Goal: Transaction & Acquisition: Purchase product/service

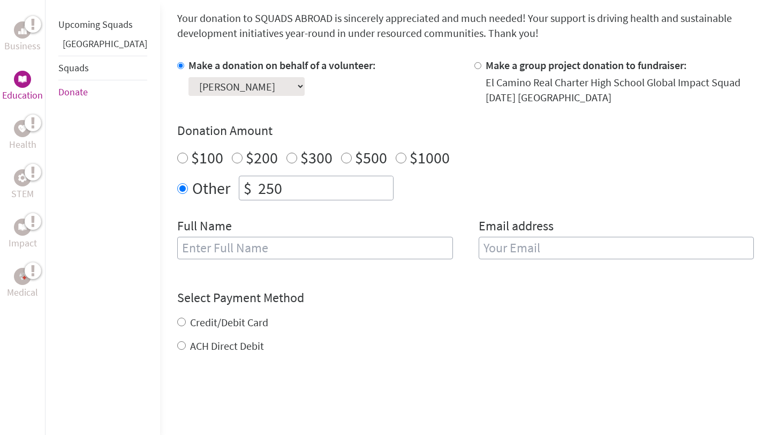
scroll to position [301, 0]
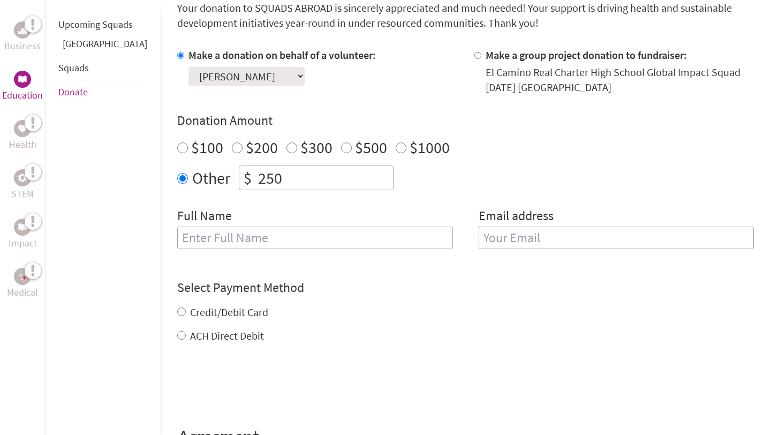
click at [187, 247] on input "text" at bounding box center [315, 237] width 276 height 22
type input "[PERSON_NAME]"
type input "[PERSON_NAME][EMAIL_ADDRESS][DOMAIN_NAME]"
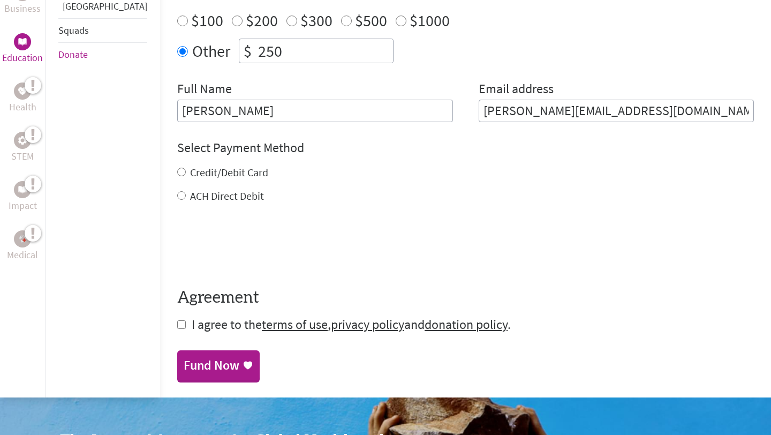
scroll to position [450, 0]
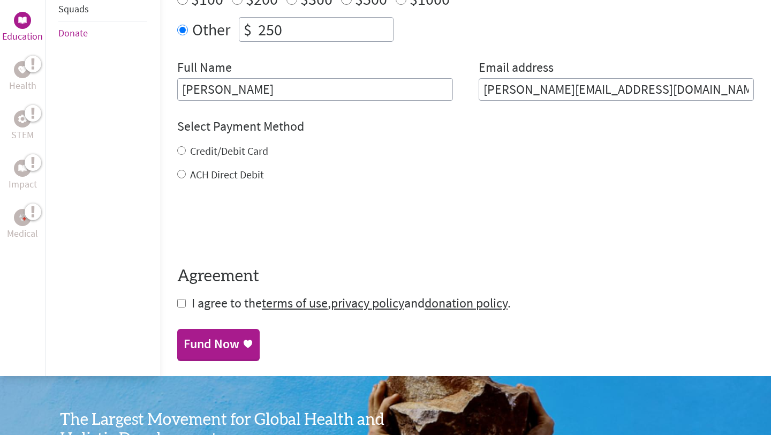
click at [177, 175] on input "ACH Direct Debit" at bounding box center [181, 174] width 9 height 9
radio input "true"
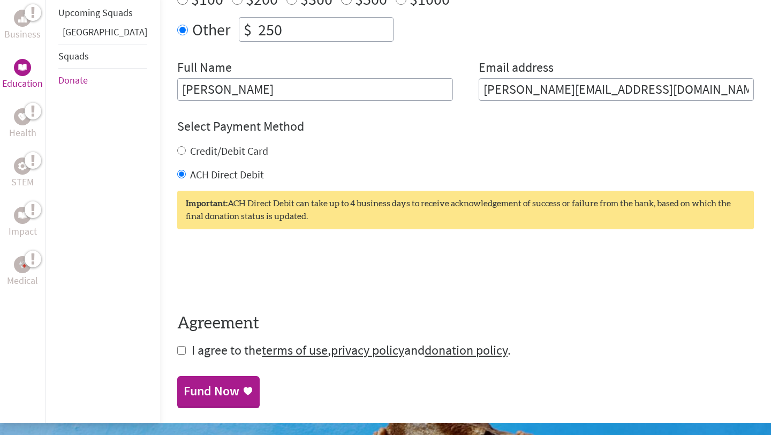
click at [177, 354] on input "checkbox" at bounding box center [181, 350] width 9 height 9
checkbox input "true"
click at [184, 390] on div "Fund Now" at bounding box center [212, 391] width 56 height 17
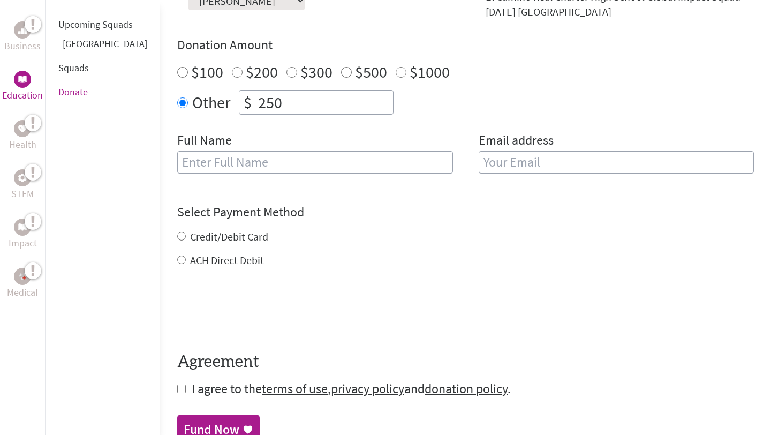
scroll to position [378, 0]
click at [244, 153] on input "text" at bounding box center [315, 161] width 276 height 22
type input "[PERSON_NAME]"
type input "[PERSON_NAME][EMAIL_ADDRESS][DOMAIN_NAME]"
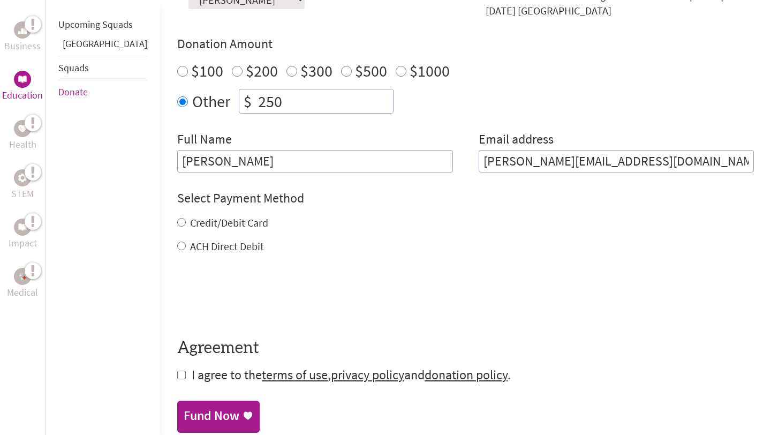
click at [177, 161] on input "[PERSON_NAME]" at bounding box center [315, 161] width 276 height 22
type input "[PERSON_NAME]"
click at [316, 227] on div "Credit/Debit Card" at bounding box center [465, 222] width 576 height 15
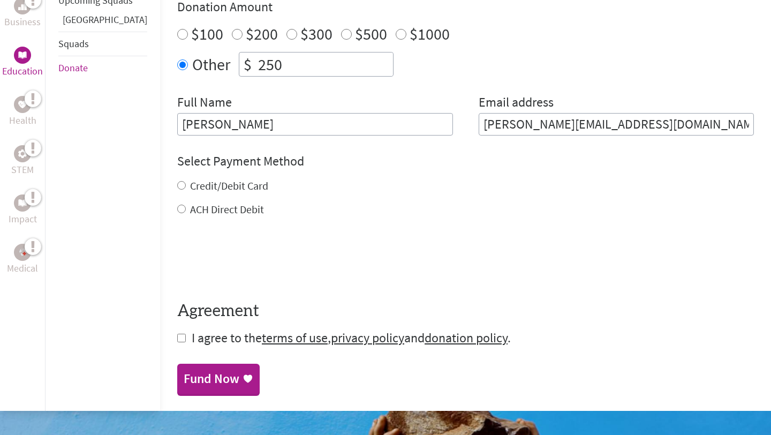
scroll to position [420, 0]
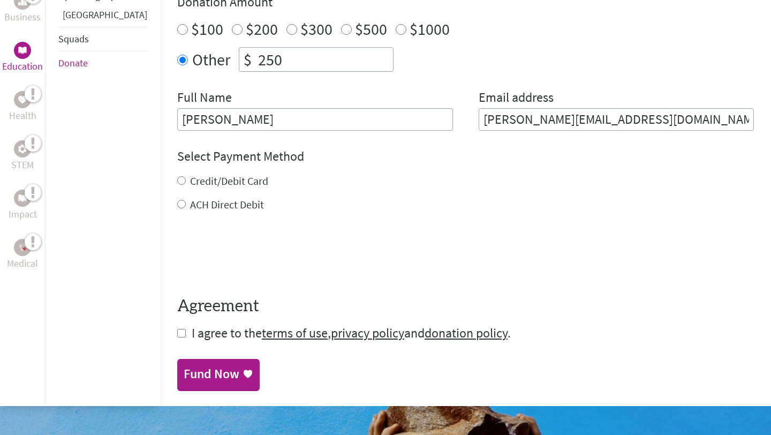
click at [177, 182] on input "Credit/Debit Card" at bounding box center [181, 180] width 9 height 9
radio input "true"
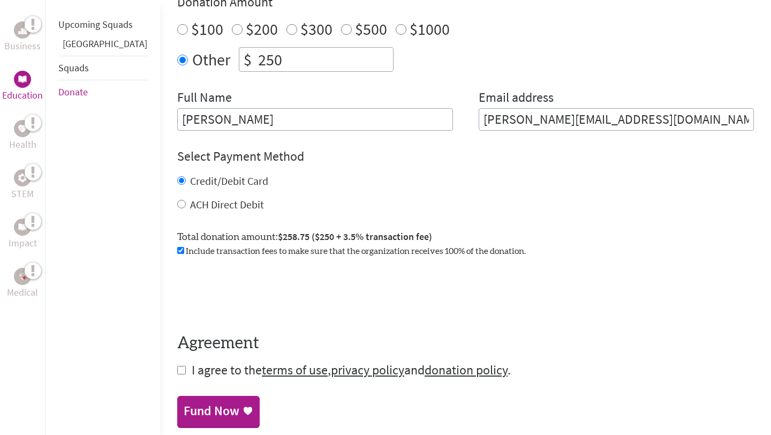
click at [177, 250] on input "checkbox" at bounding box center [180, 250] width 7 height 7
click at [177, 202] on input "ACH Direct Debit" at bounding box center [181, 204] width 9 height 9
radio input "true"
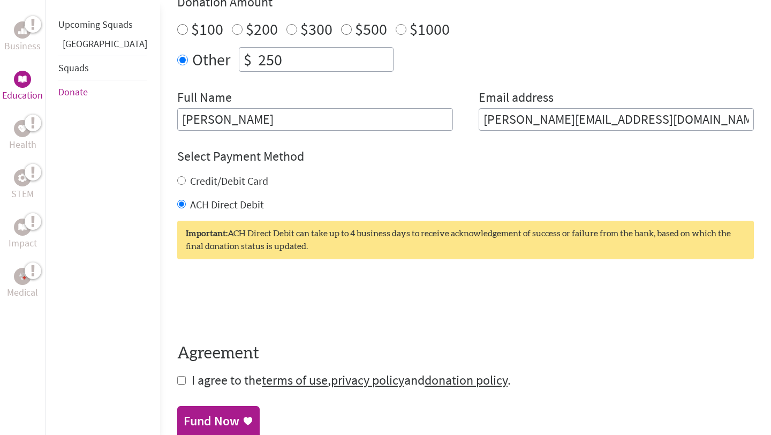
click at [177, 382] on input "checkbox" at bounding box center [181, 380] width 9 height 9
checkbox input "true"
click at [184, 414] on div "Fund Now" at bounding box center [212, 421] width 56 height 17
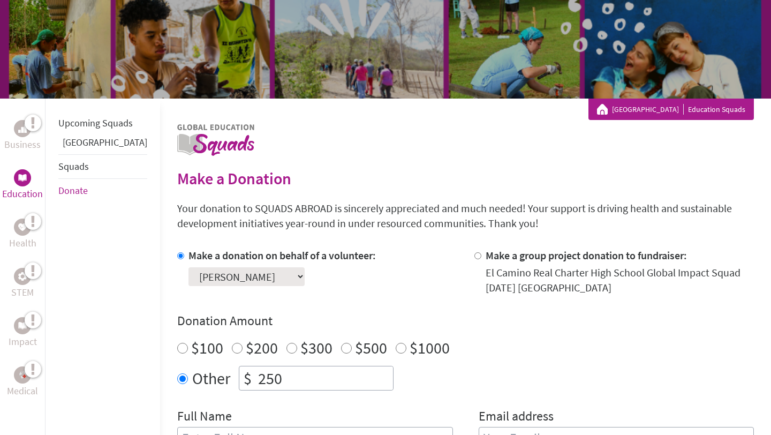
scroll to position [102, 0]
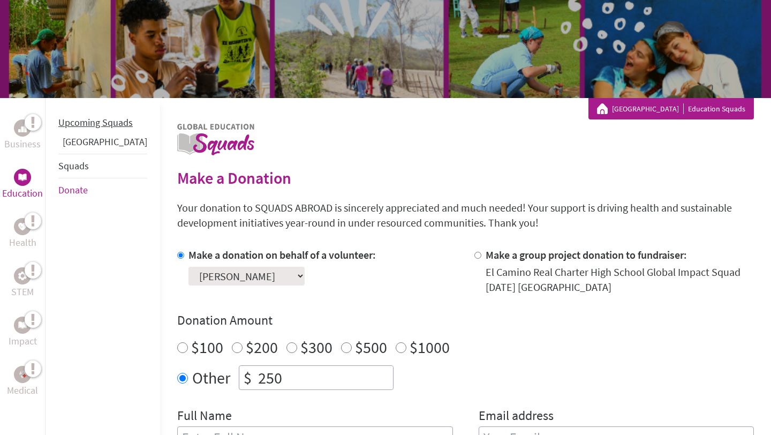
click at [76, 126] on link "Upcoming Squads" at bounding box center [95, 122] width 74 height 12
